Goal: Transaction & Acquisition: Purchase product/service

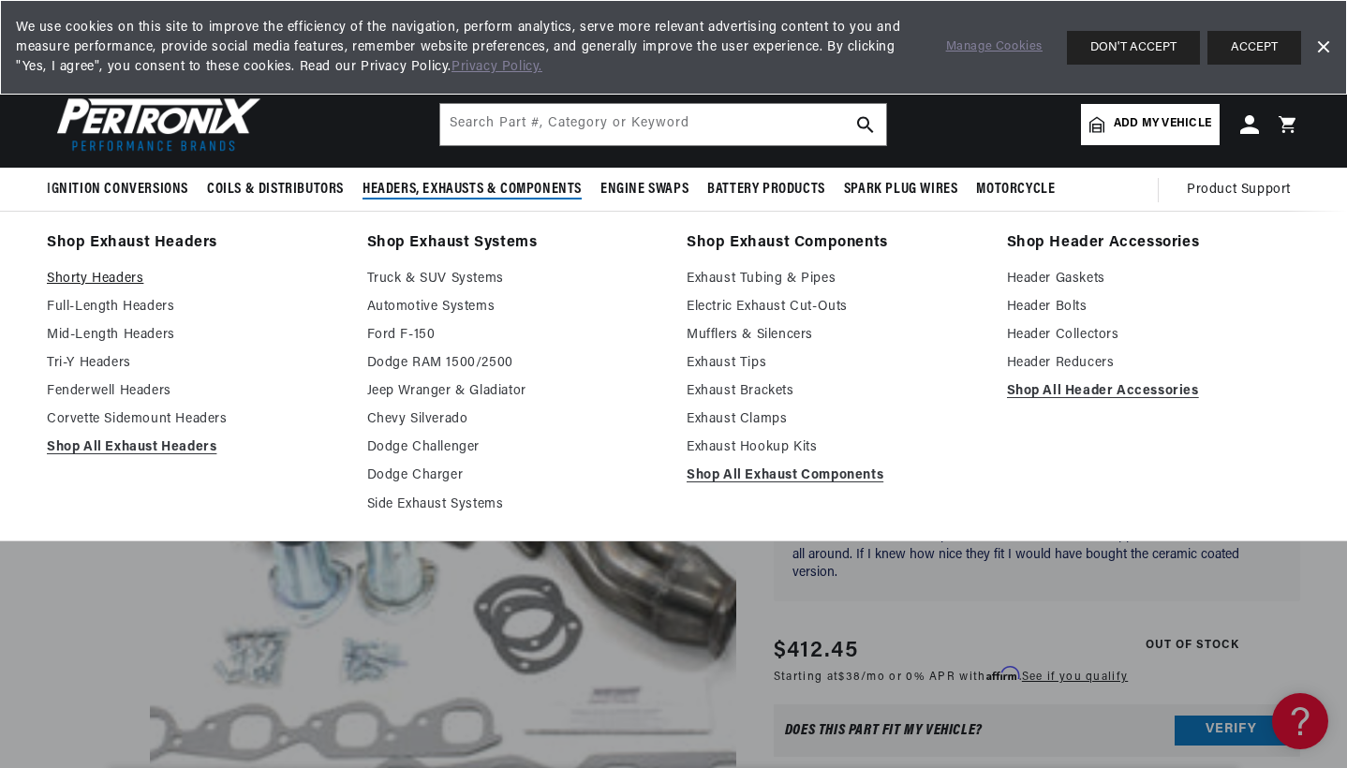
click at [124, 280] on link "Shorty Headers" at bounding box center [194, 279] width 294 height 22
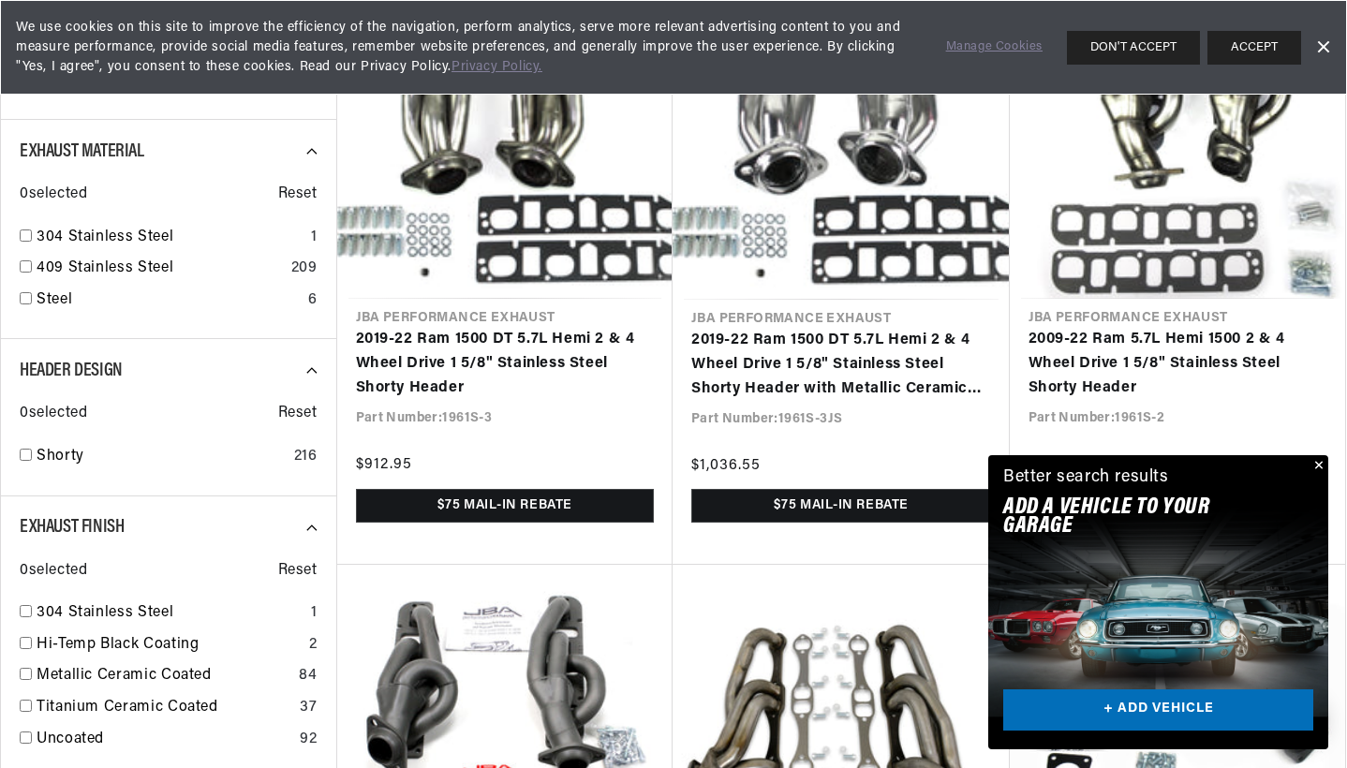
scroll to position [0, 700]
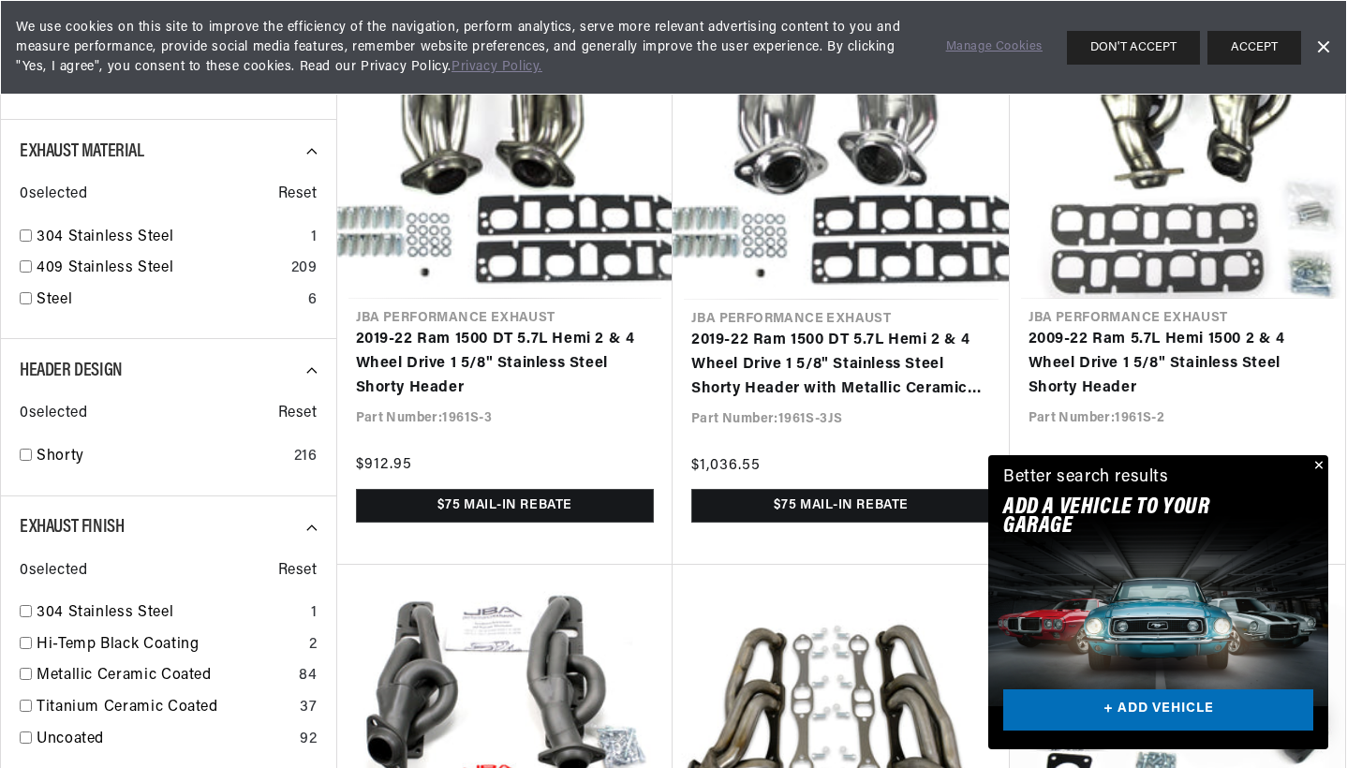
click at [1316, 467] on button "Close" at bounding box center [1317, 466] width 22 height 22
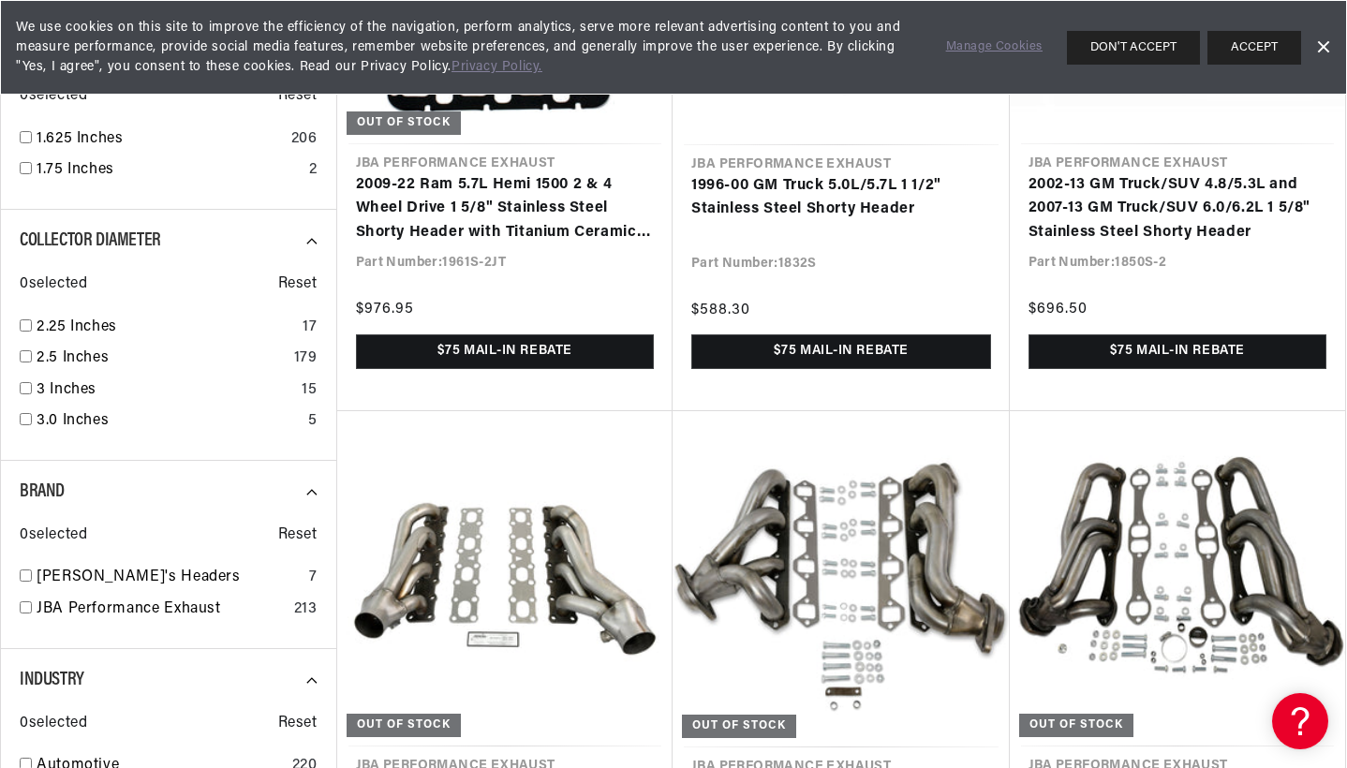
scroll to position [1569, 0]
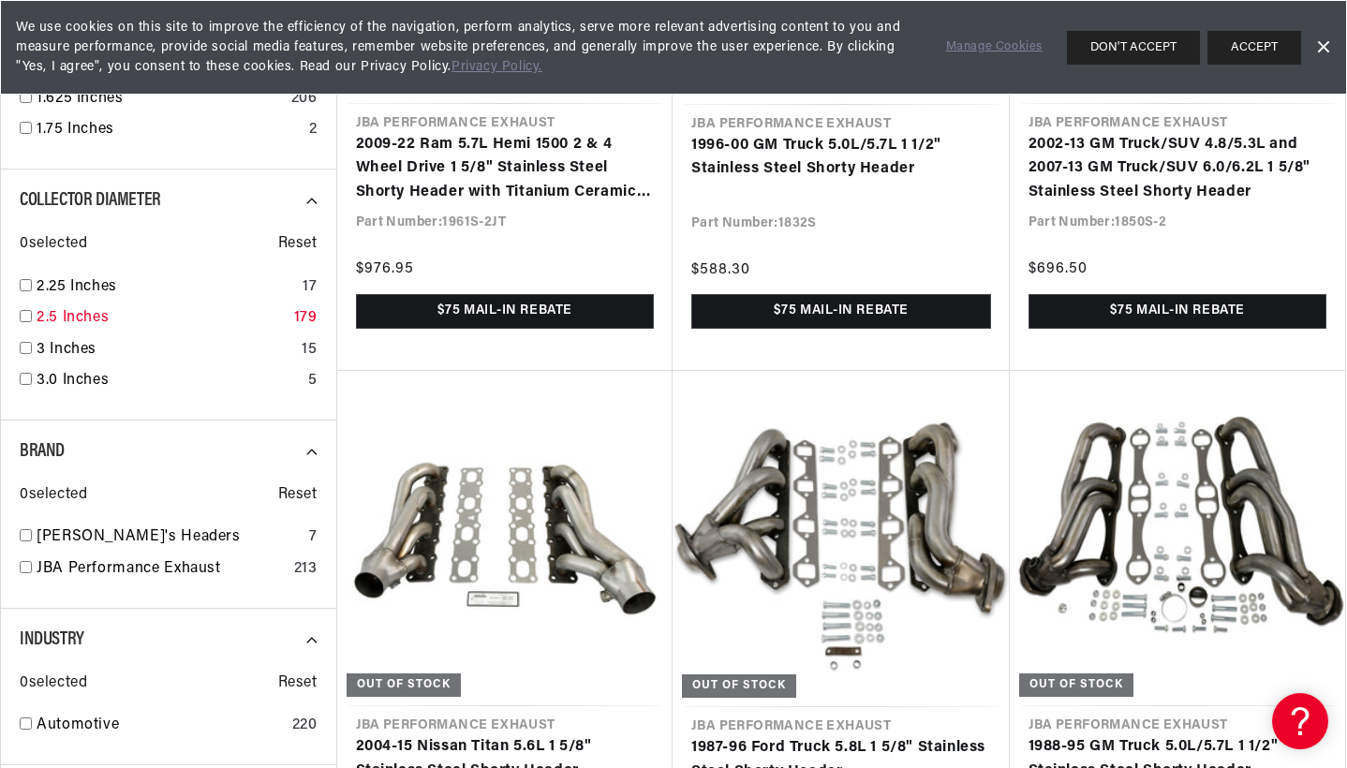
click at [98, 306] on link "2.5 Inches" at bounding box center [162, 318] width 250 height 24
checkbox input "true"
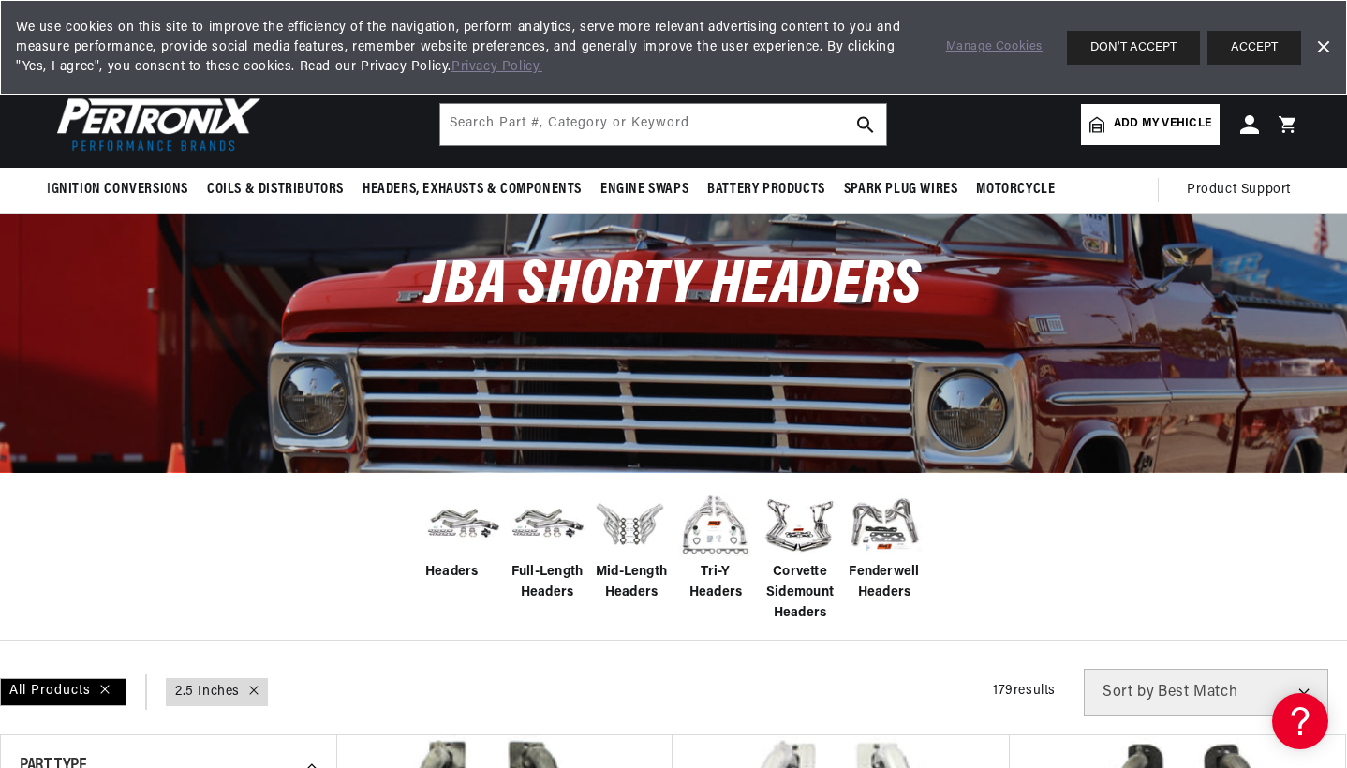
click at [161, 112] on img at bounding box center [155, 124] width 216 height 65
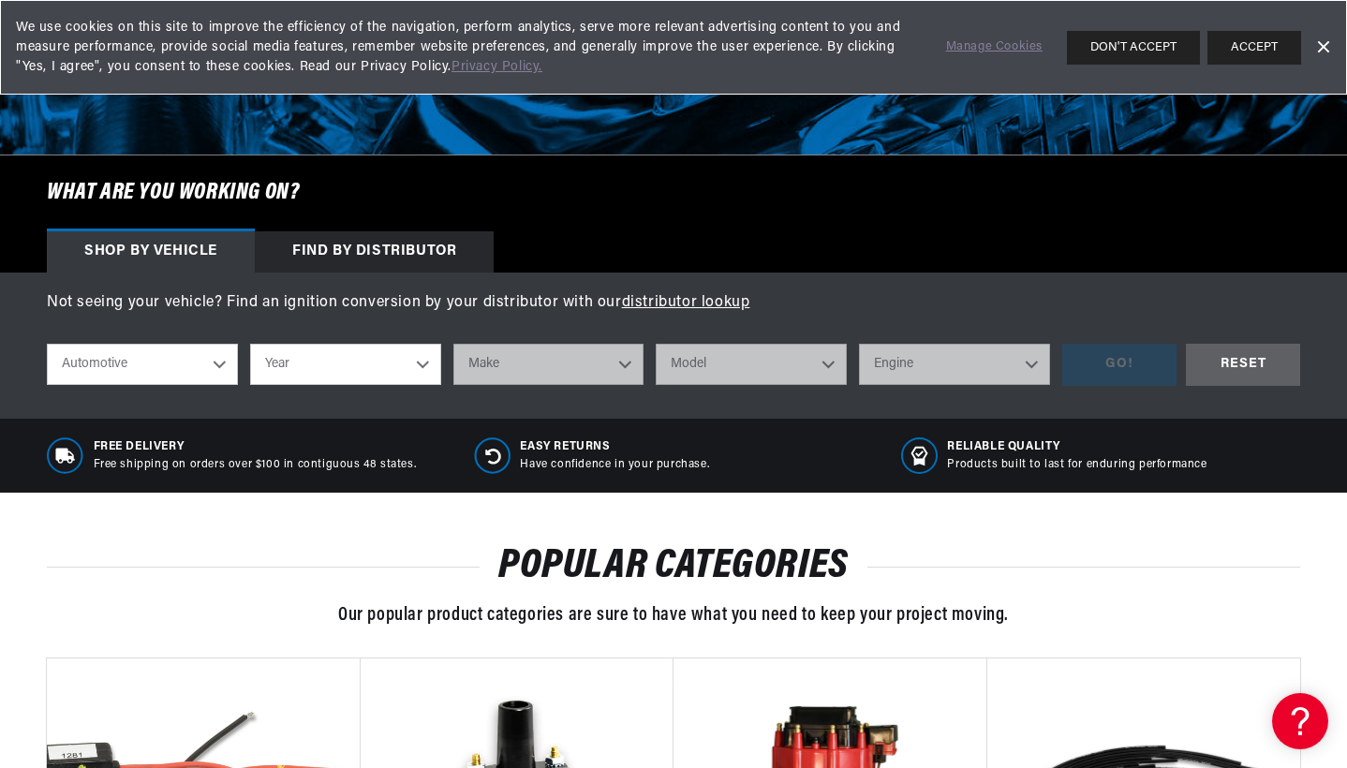
scroll to position [0, 700]
select select "1973"
select select "Chevrolet"
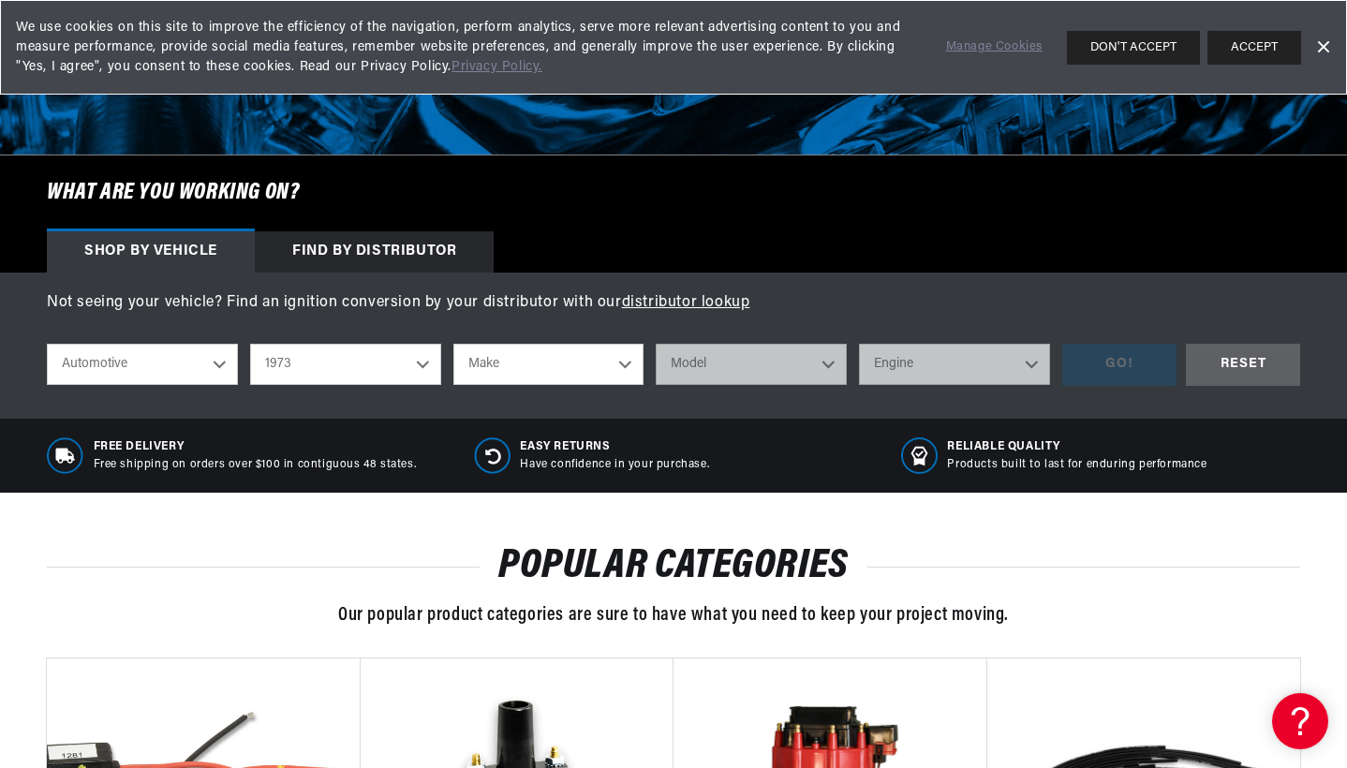
select select "Chevrolet"
select select "Corvette"
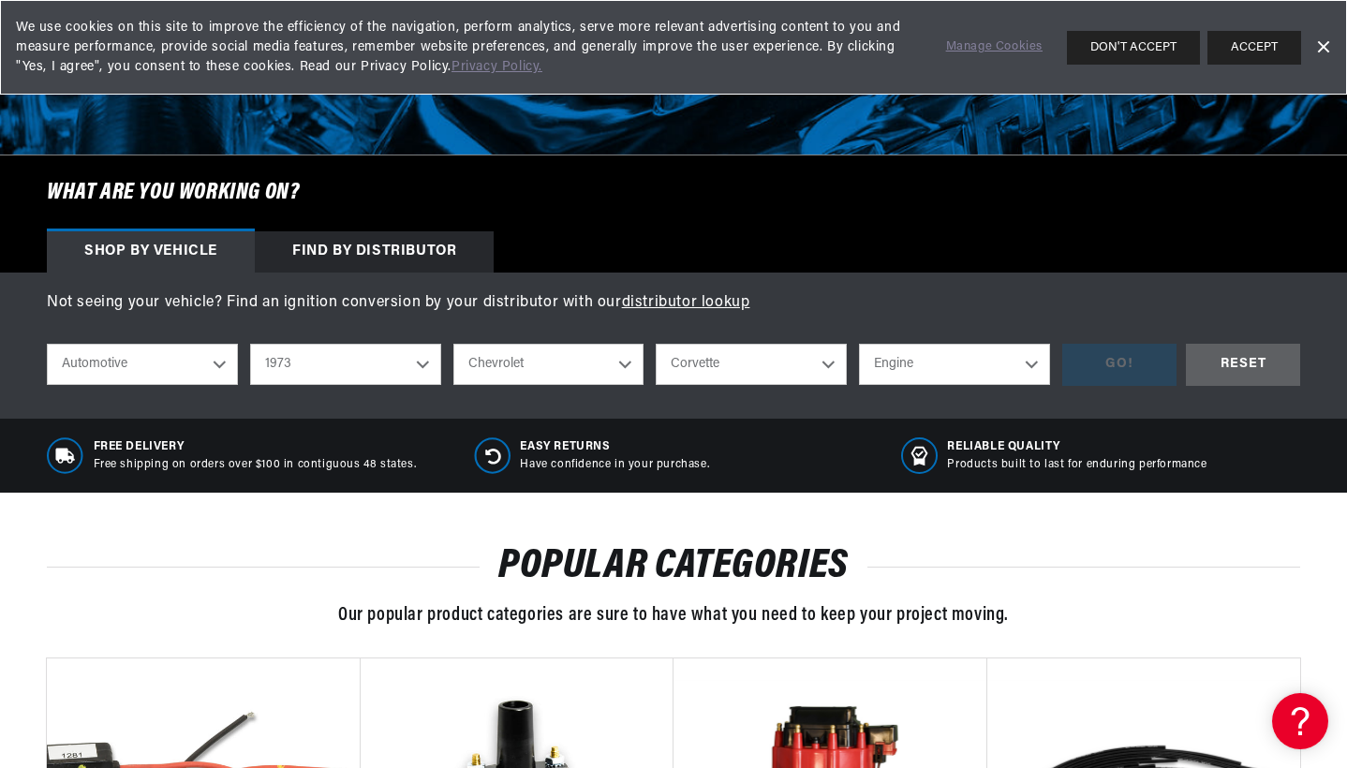
scroll to position [0, 700]
select select "454cid-7.4L"
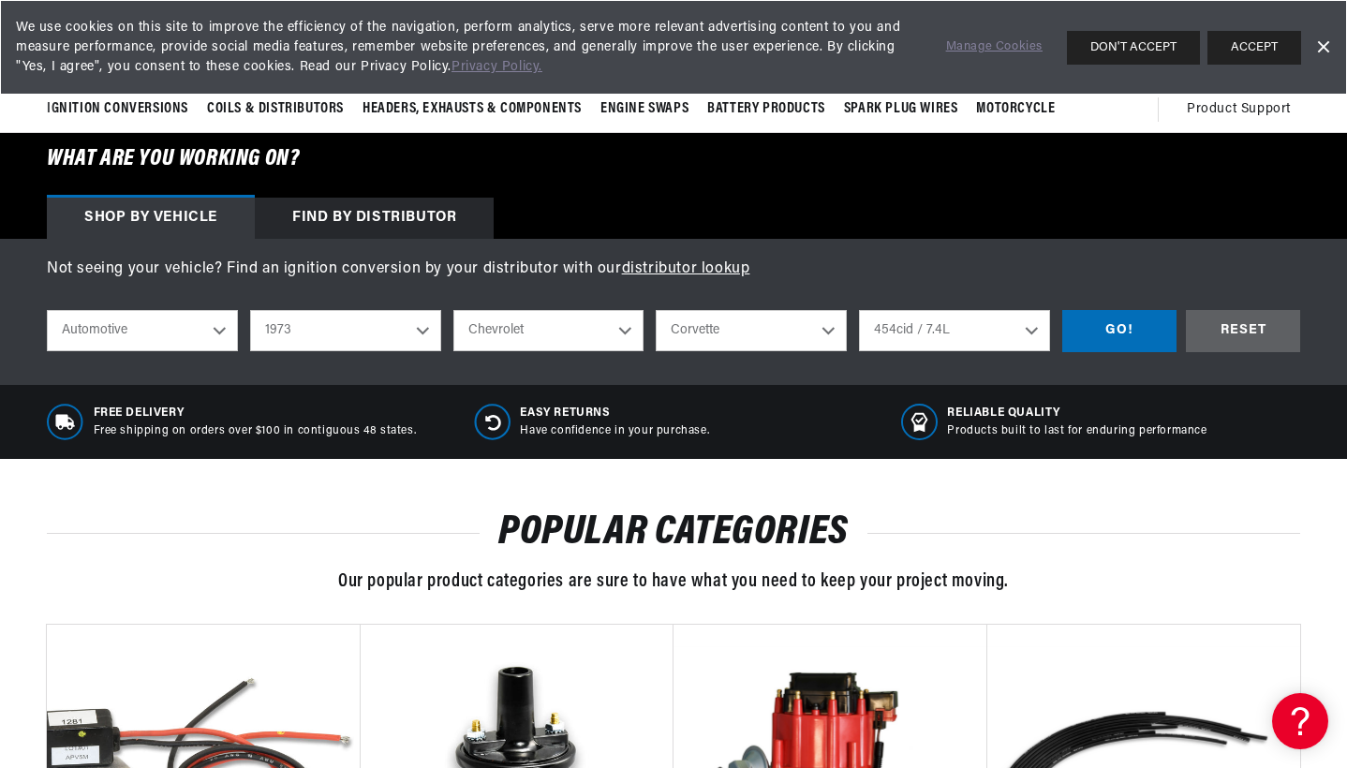
scroll to position [478, 0]
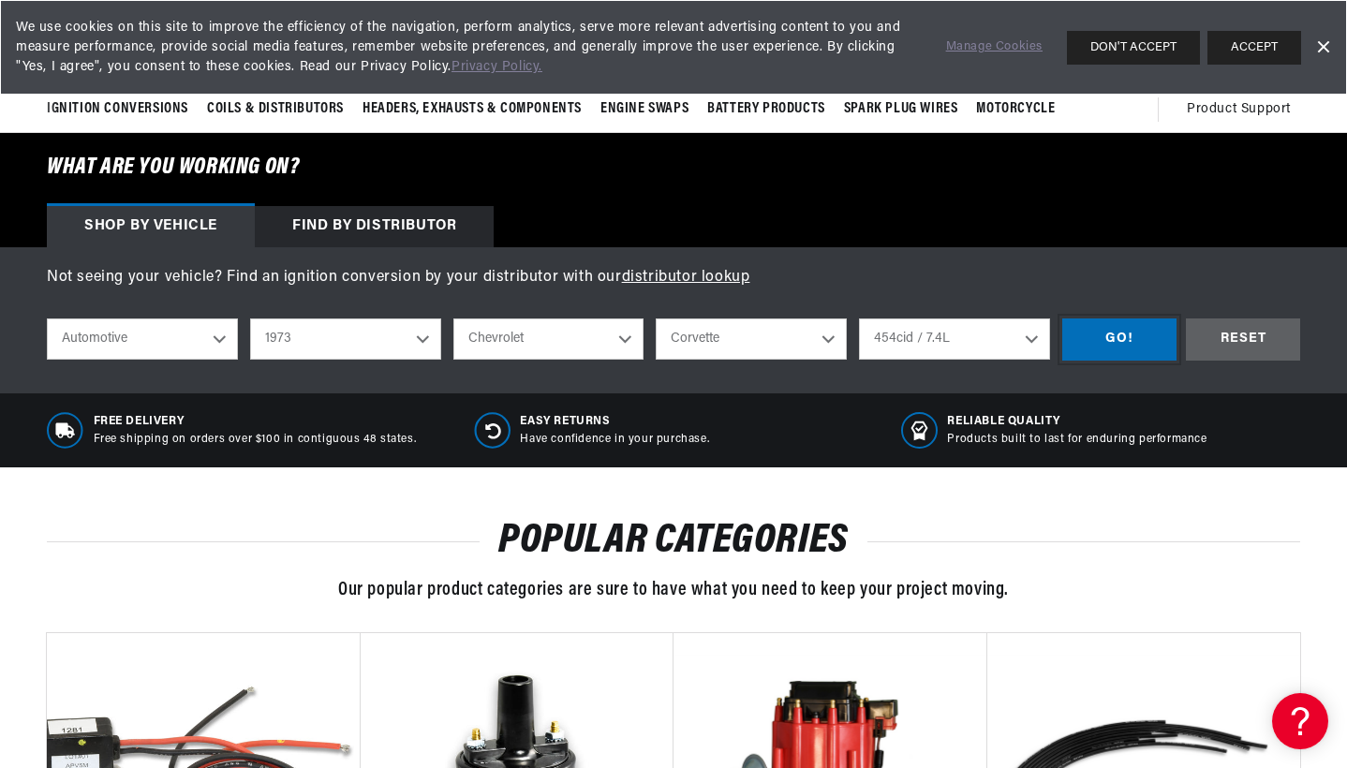
click at [1137, 335] on div "GO!" at bounding box center [1120, 340] width 114 height 42
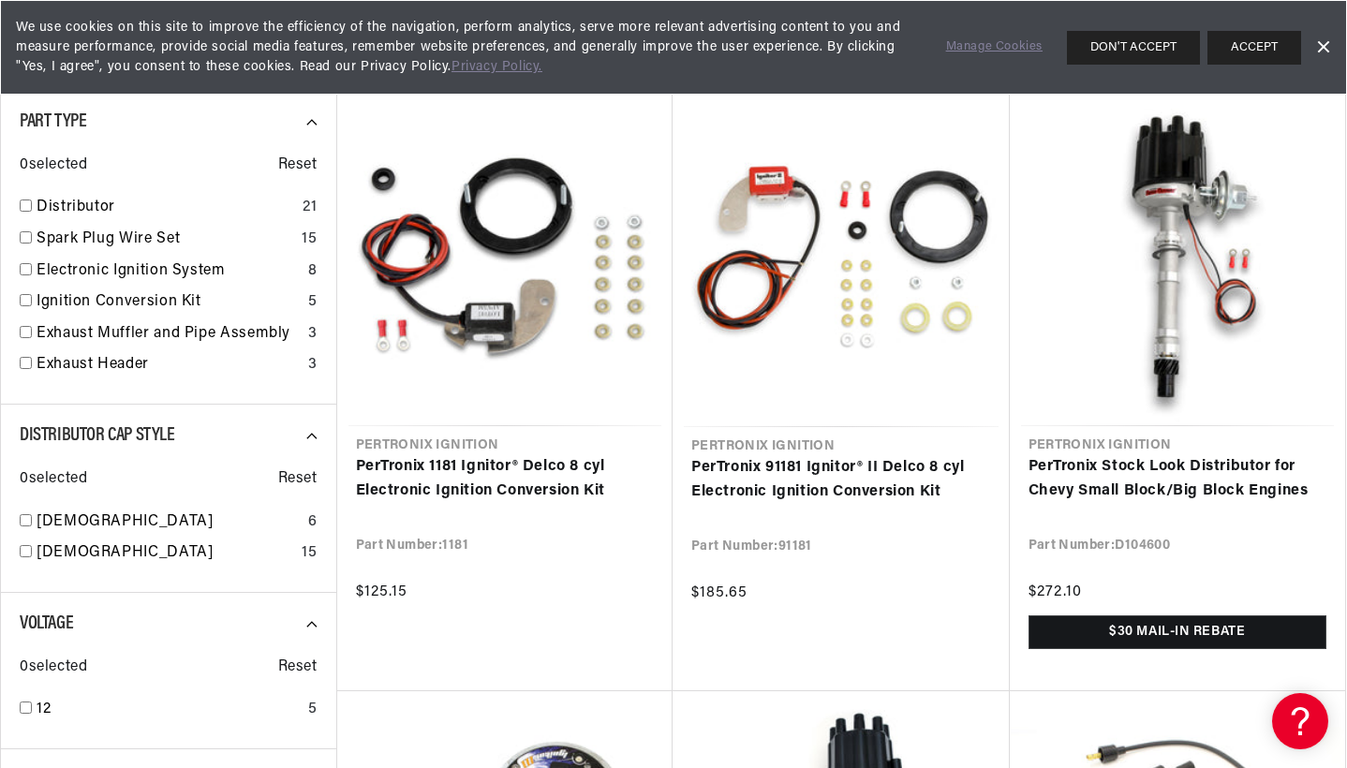
scroll to position [265, 0]
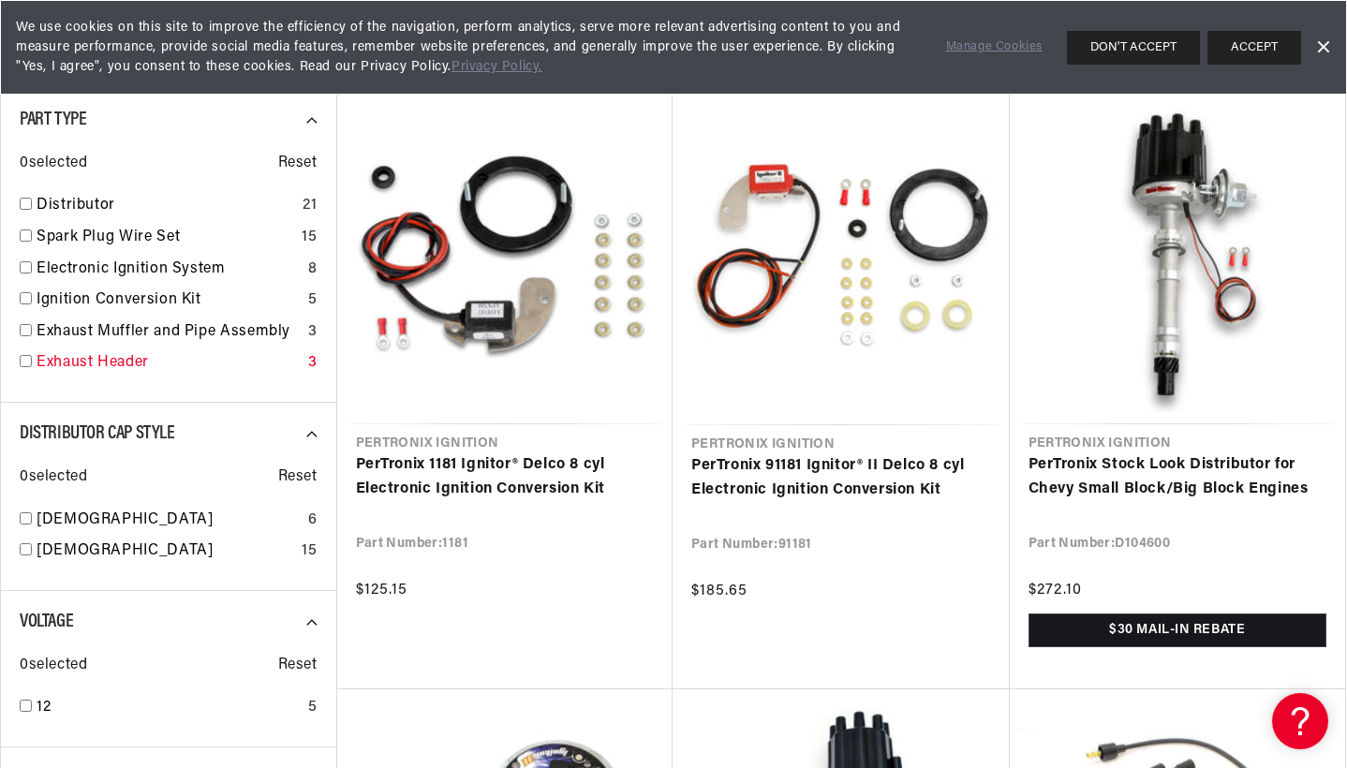
click at [139, 358] on link "Exhaust Header" at bounding box center [169, 363] width 264 height 24
checkbox input "true"
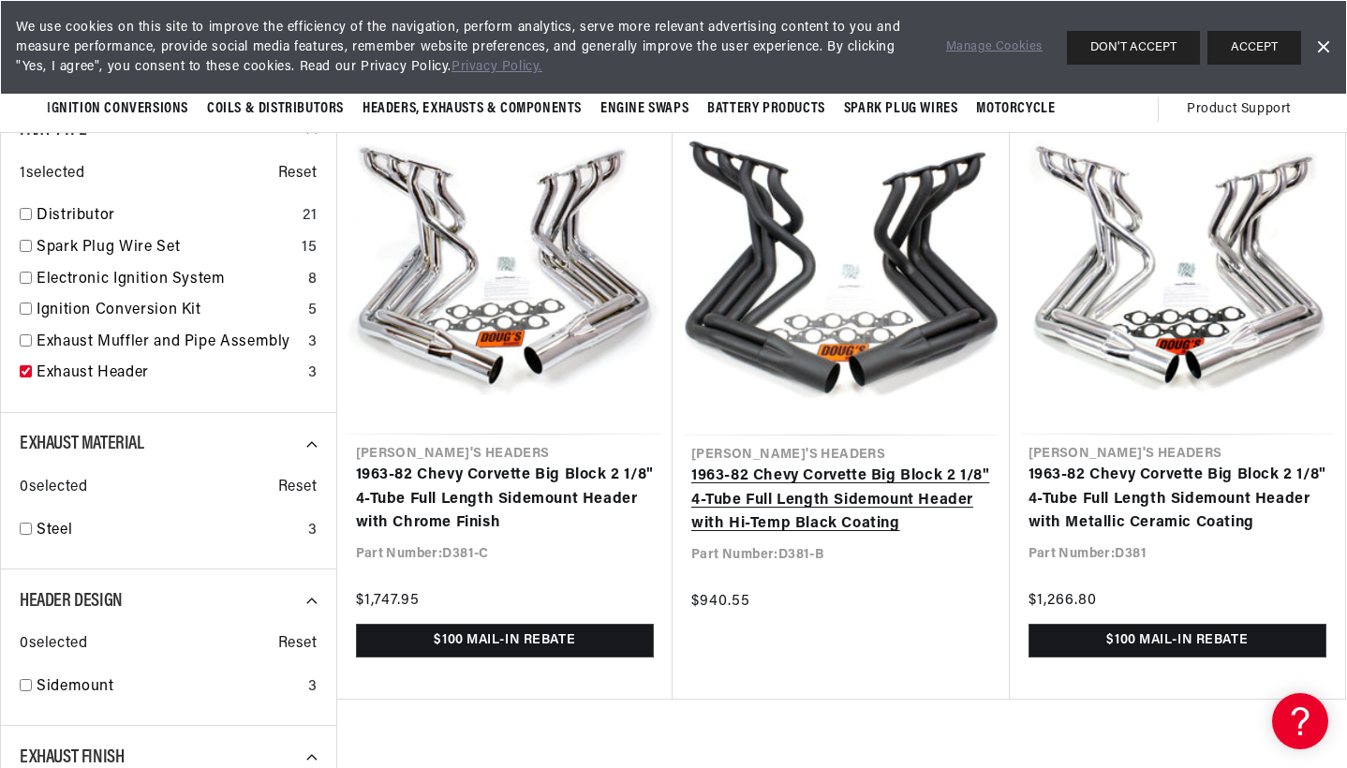
scroll to position [0, 700]
click at [842, 482] on link "1963-82 Chevy Corvette Big Block 2 1/8" 4-Tube Full Length Sidemount Header wit…" at bounding box center [841, 501] width 300 height 72
